Goal: Navigation & Orientation: Find specific page/section

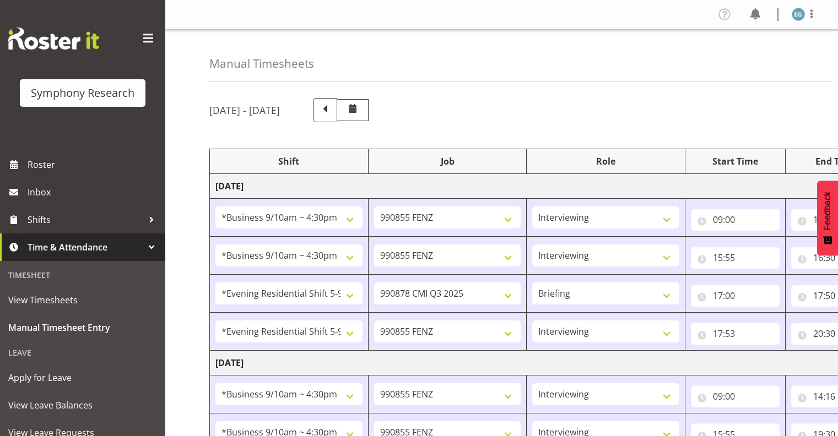
select select "26078"
select select "9636"
select select "26078"
select select "9636"
select select "48116"
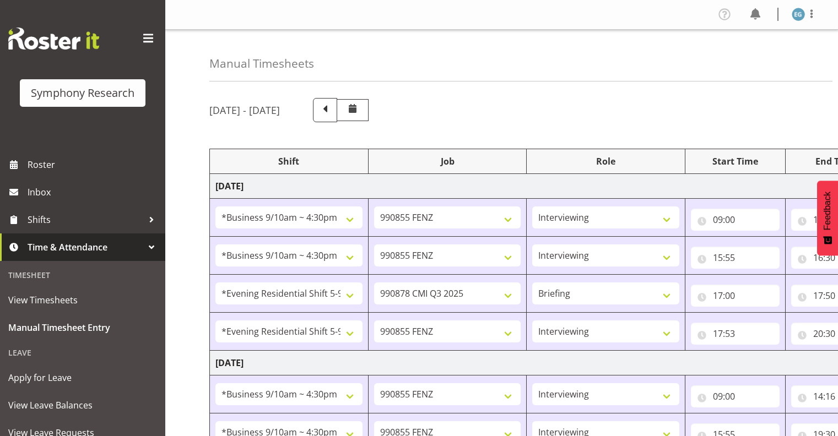
select select "10239"
select select "297"
select select "48116"
select select "9636"
select select "26078"
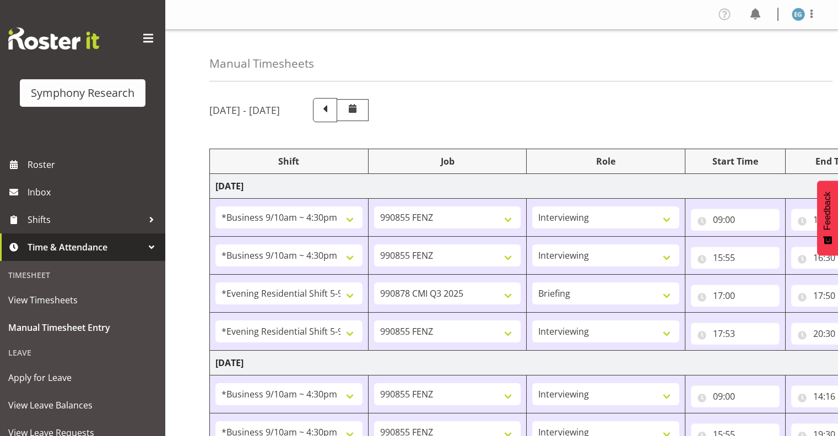
select select "9636"
select select "26078"
select select "9636"
select select "26078"
select select "10549"
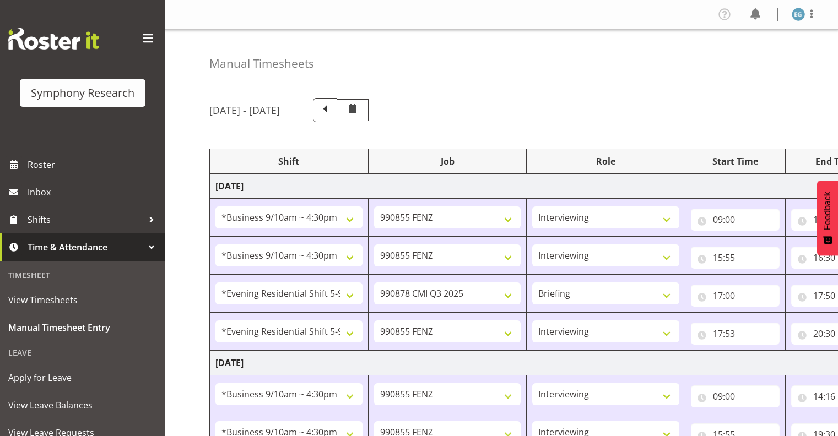
select select "297"
select select "26078"
select select "9636"
select select "26078"
select select "9636"
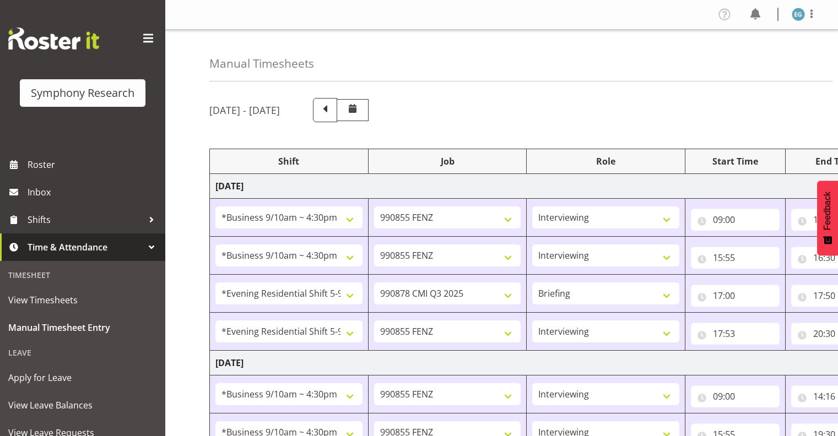
select select "26078"
select select "10549"
select select "26078"
select select "10549"
select select "26078"
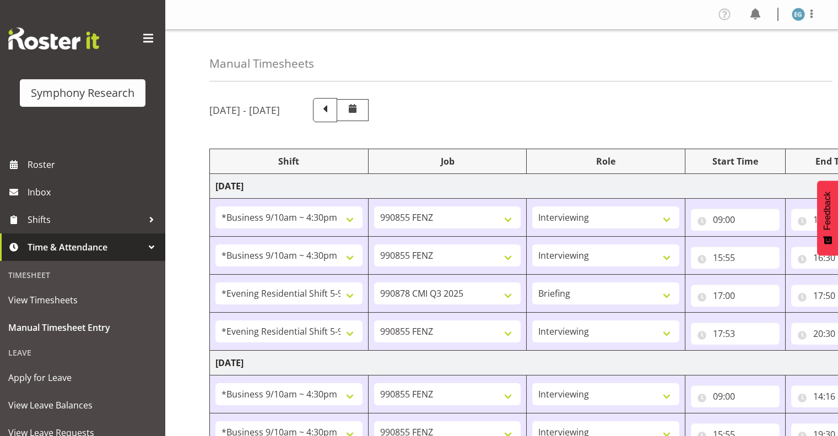
select select "9636"
select select "26078"
select select "10549"
select select "26078"
select select "9636"
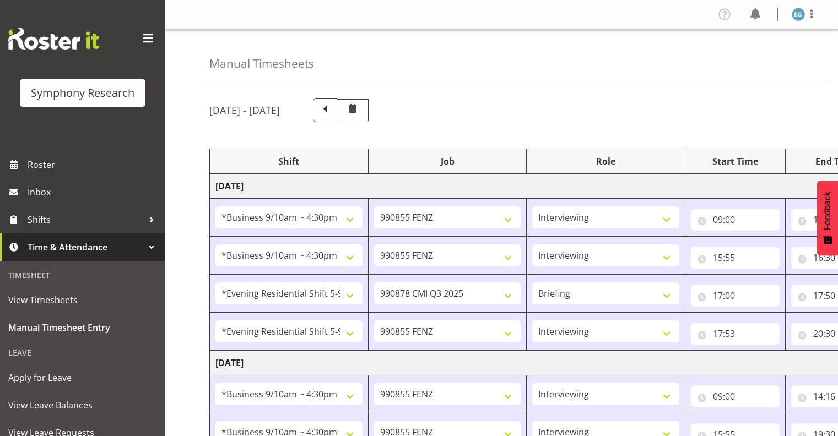
select select "39587"
select select "9636"
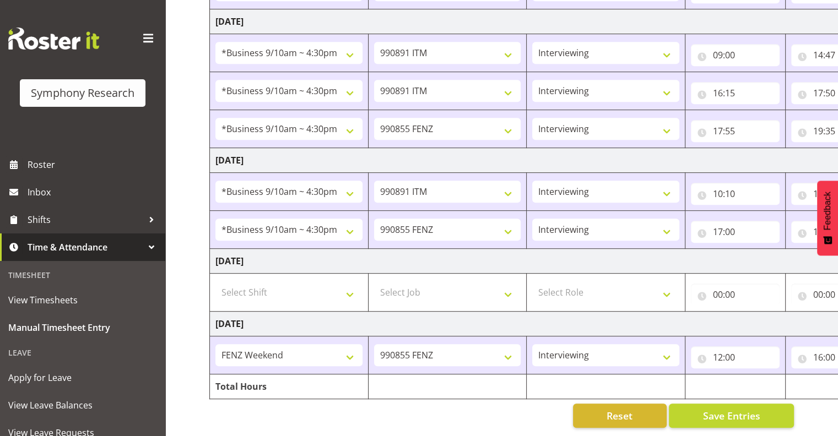
scroll to position [0, 143]
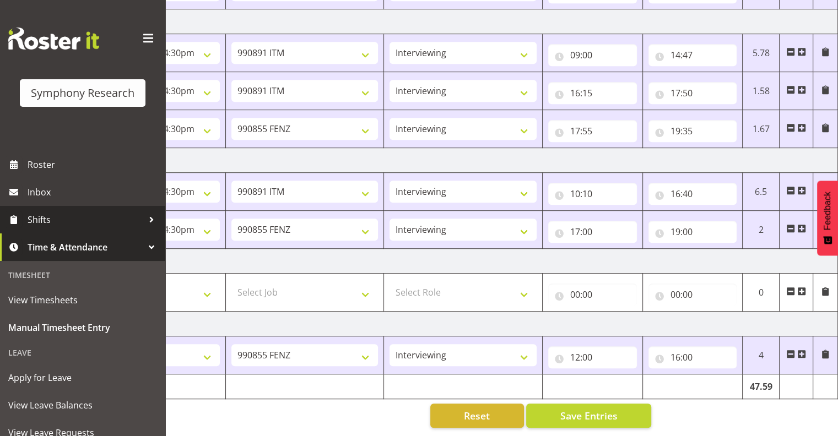
click at [43, 218] on span "Shifts" at bounding box center [86, 219] width 116 height 17
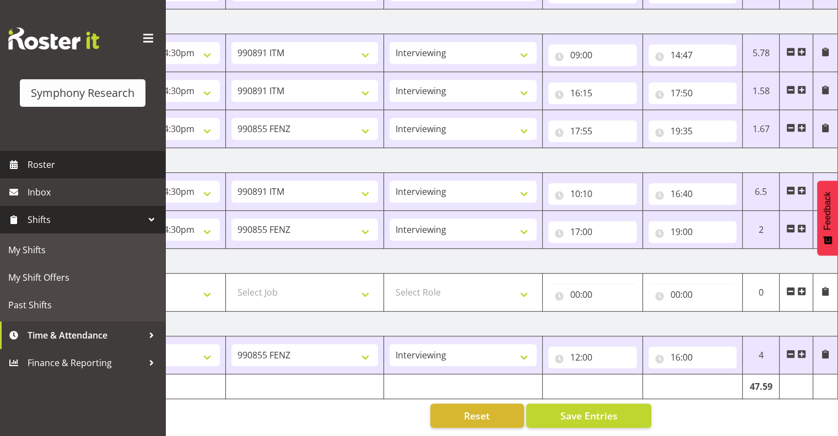
click at [55, 163] on span "Roster" at bounding box center [94, 164] width 132 height 17
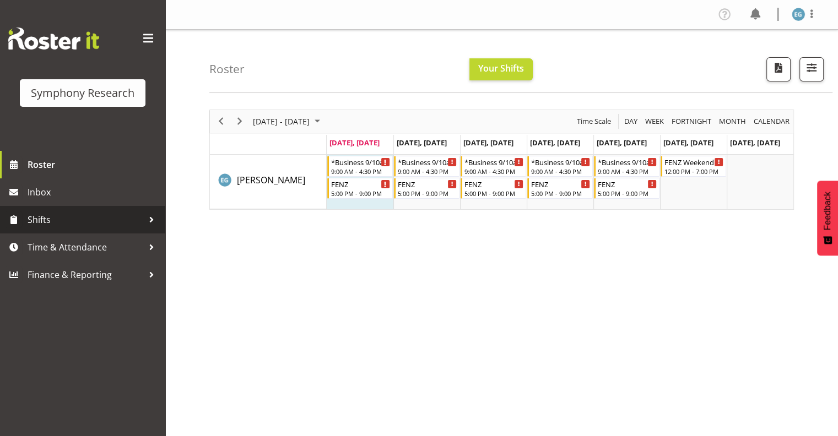
click at [45, 219] on span "Shifts" at bounding box center [86, 219] width 116 height 17
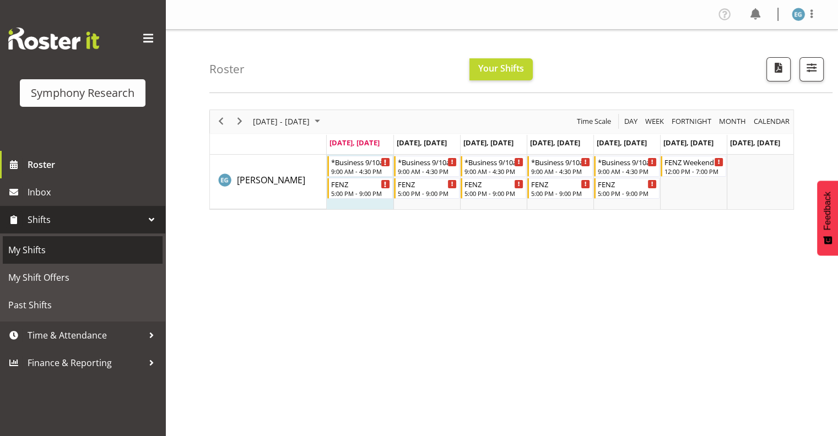
click at [40, 248] on span "My Shifts" at bounding box center [82, 250] width 149 height 17
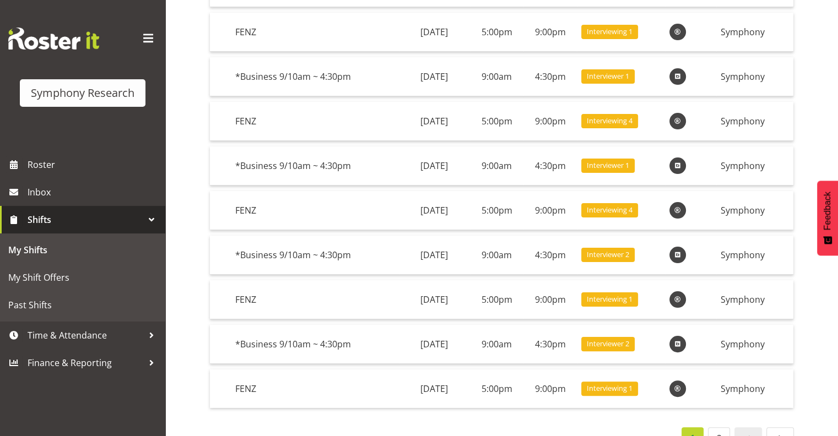
scroll to position [202, 0]
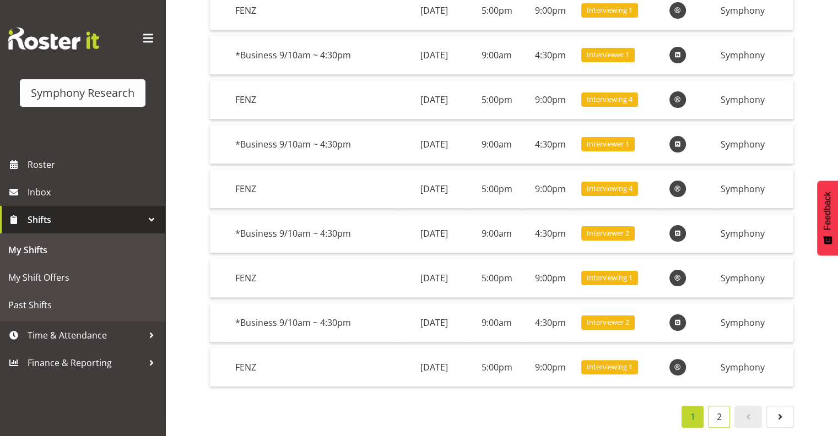
click at [717, 406] on link "2" at bounding box center [719, 417] width 22 height 22
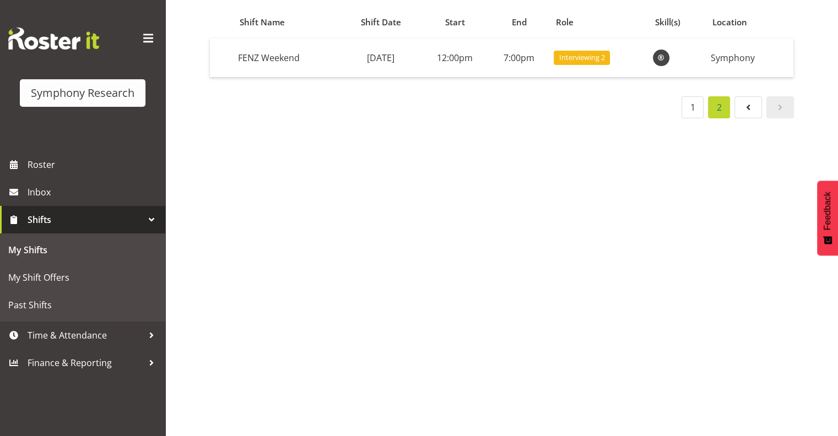
scroll to position [114, 0]
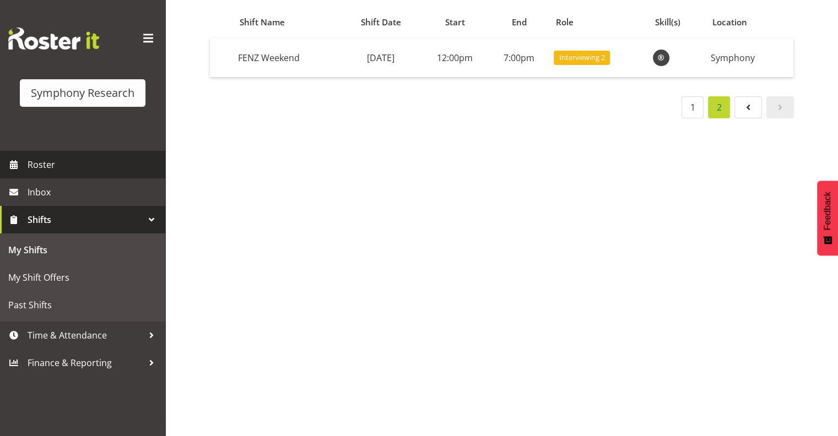
click at [49, 165] on span "Roster" at bounding box center [94, 164] width 132 height 17
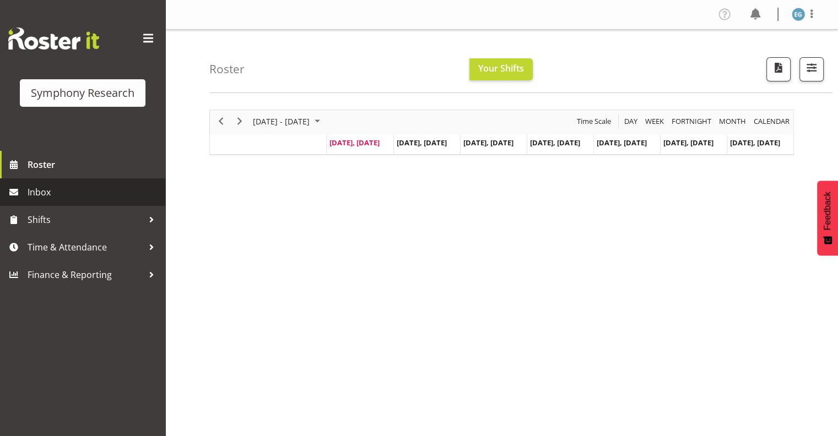
click at [40, 191] on span "Inbox" at bounding box center [94, 192] width 132 height 17
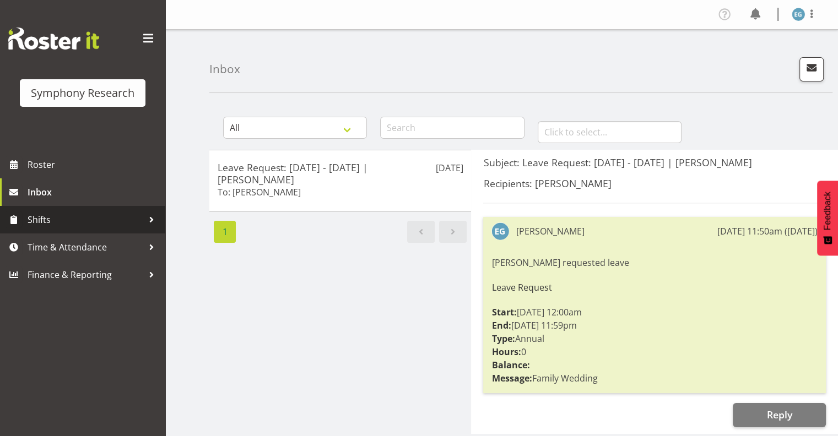
click at [44, 218] on span "Shifts" at bounding box center [86, 219] width 116 height 17
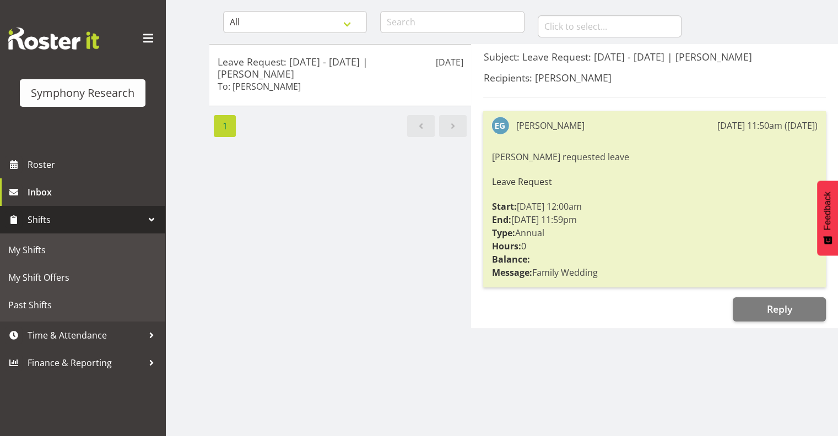
scroll to position [114, 0]
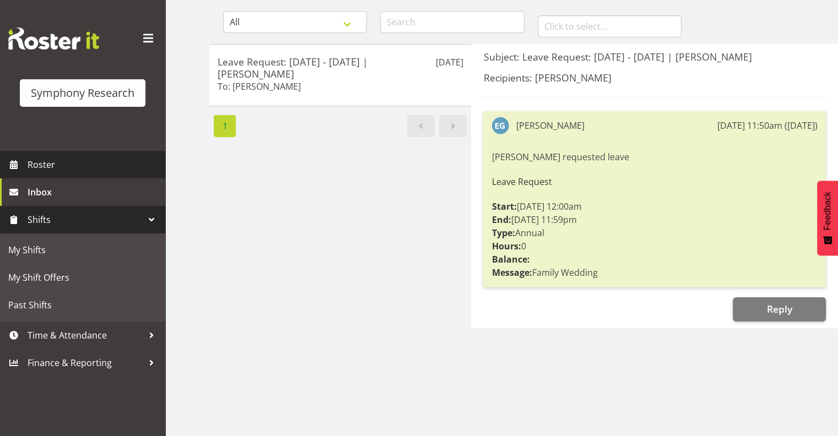
click at [46, 163] on span "Roster" at bounding box center [94, 164] width 132 height 17
